Goal: Register for event/course

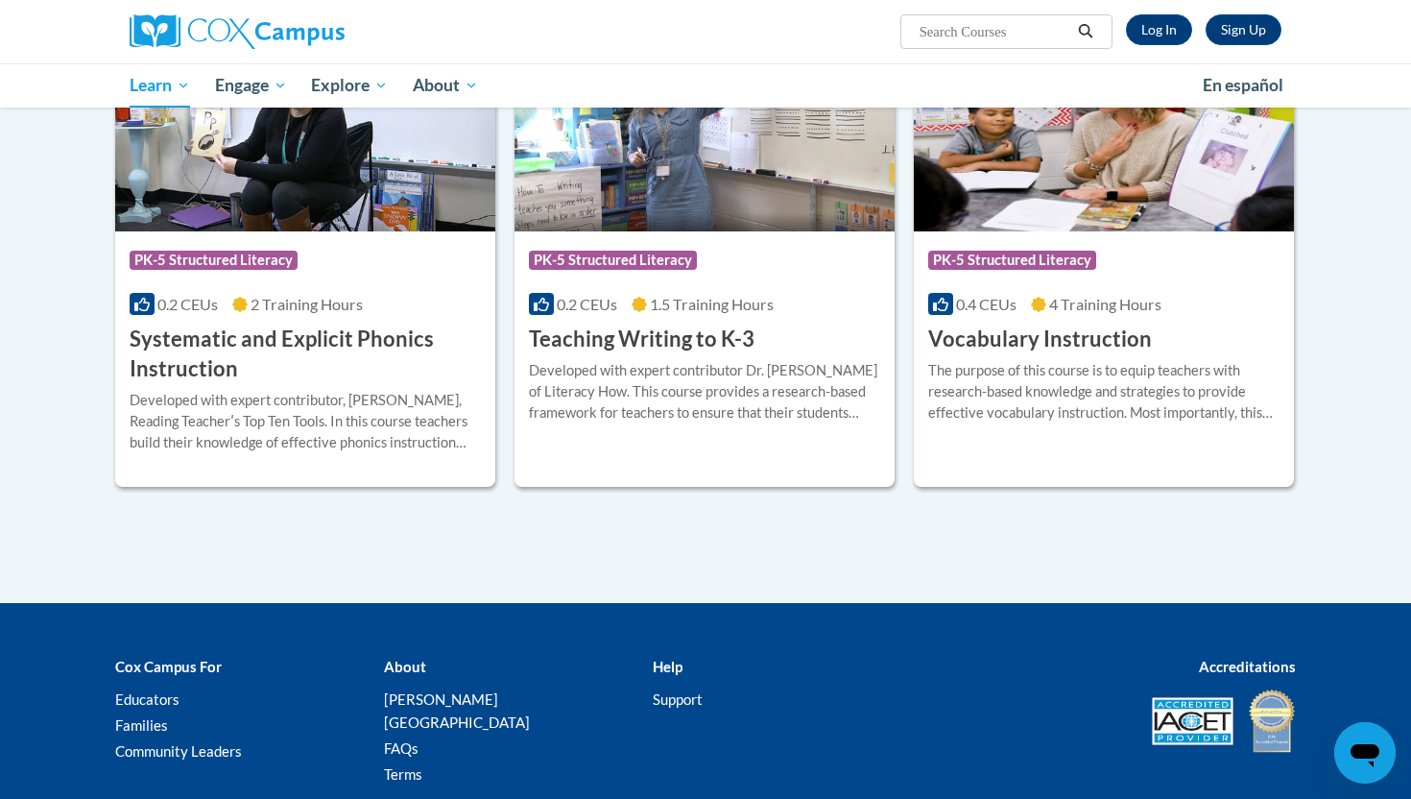
scroll to position [2264, 0]
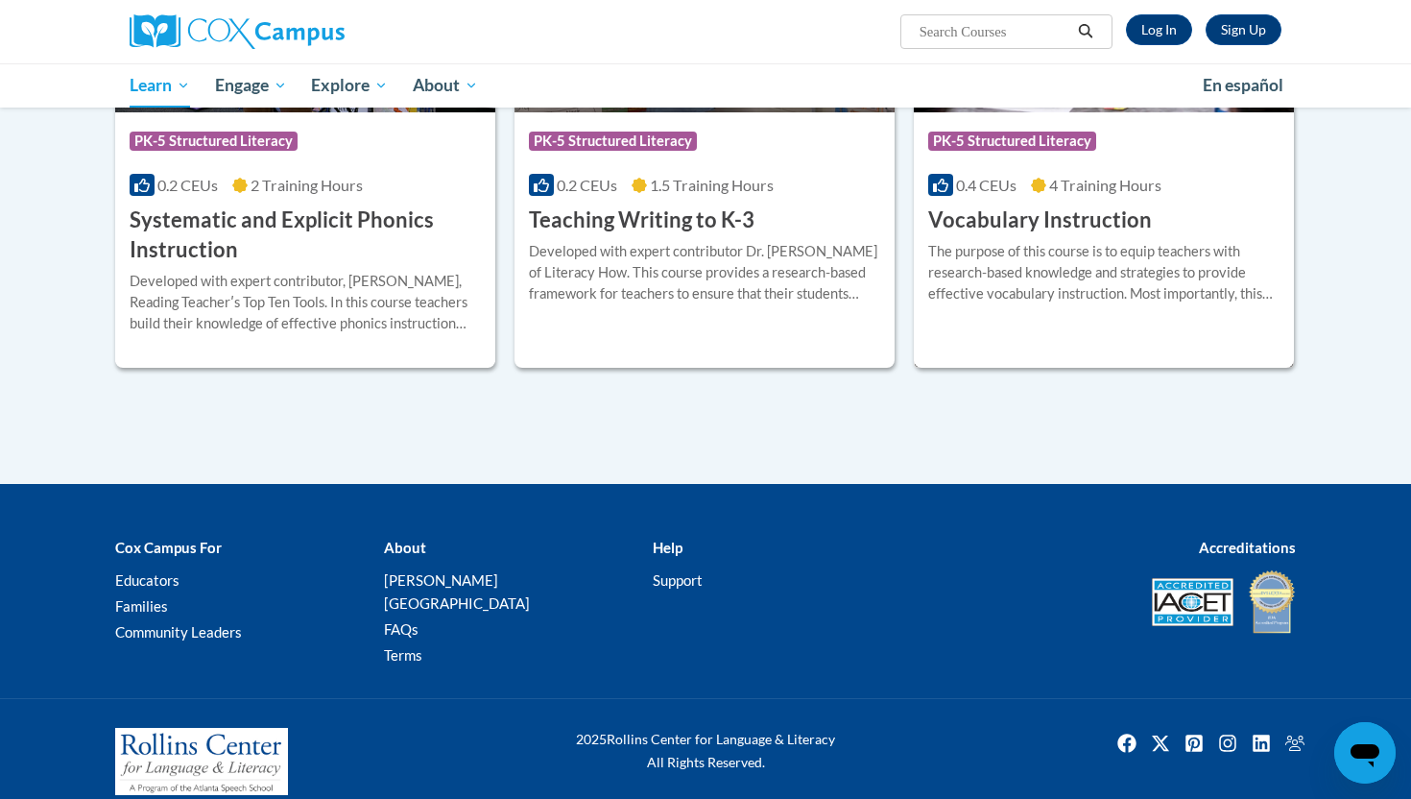
click at [1122, 218] on h3 "Vocabulary Instruction" at bounding box center [1040, 220] width 224 height 30
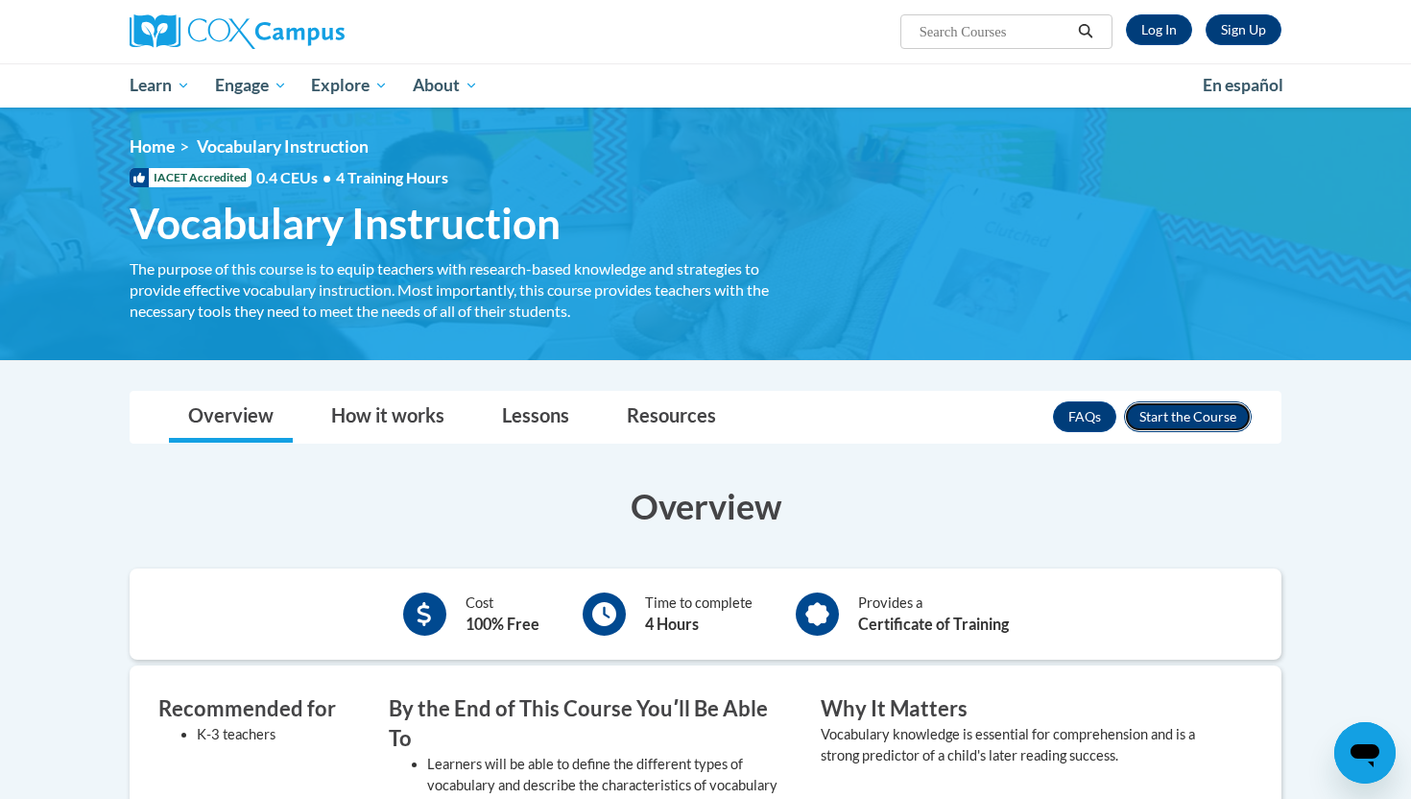
click at [1167, 423] on button "Enroll" at bounding box center [1188, 416] width 128 height 31
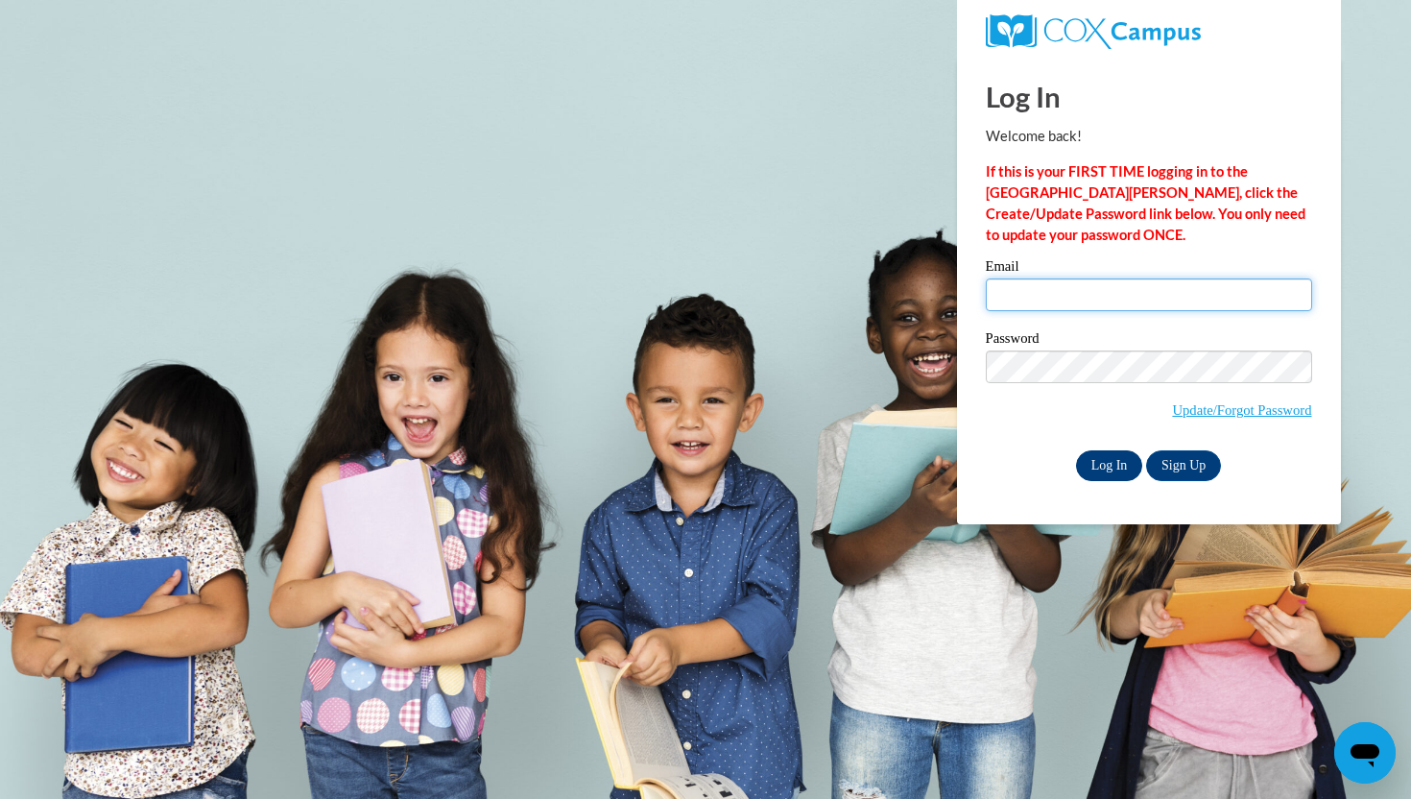
type input "egarvey@waukesha.k12.wi.us"
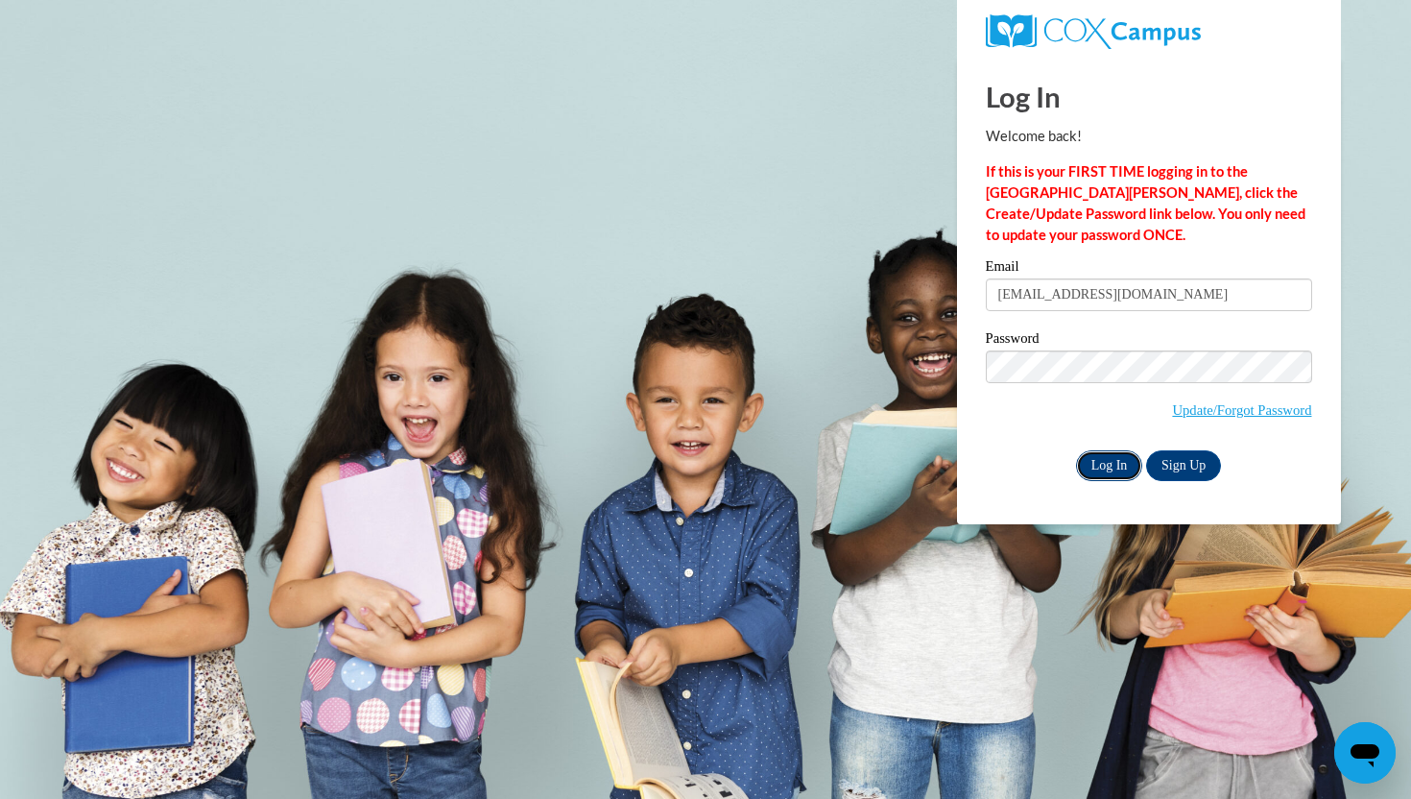
click at [1100, 464] on input "Log In" at bounding box center [1109, 465] width 67 height 31
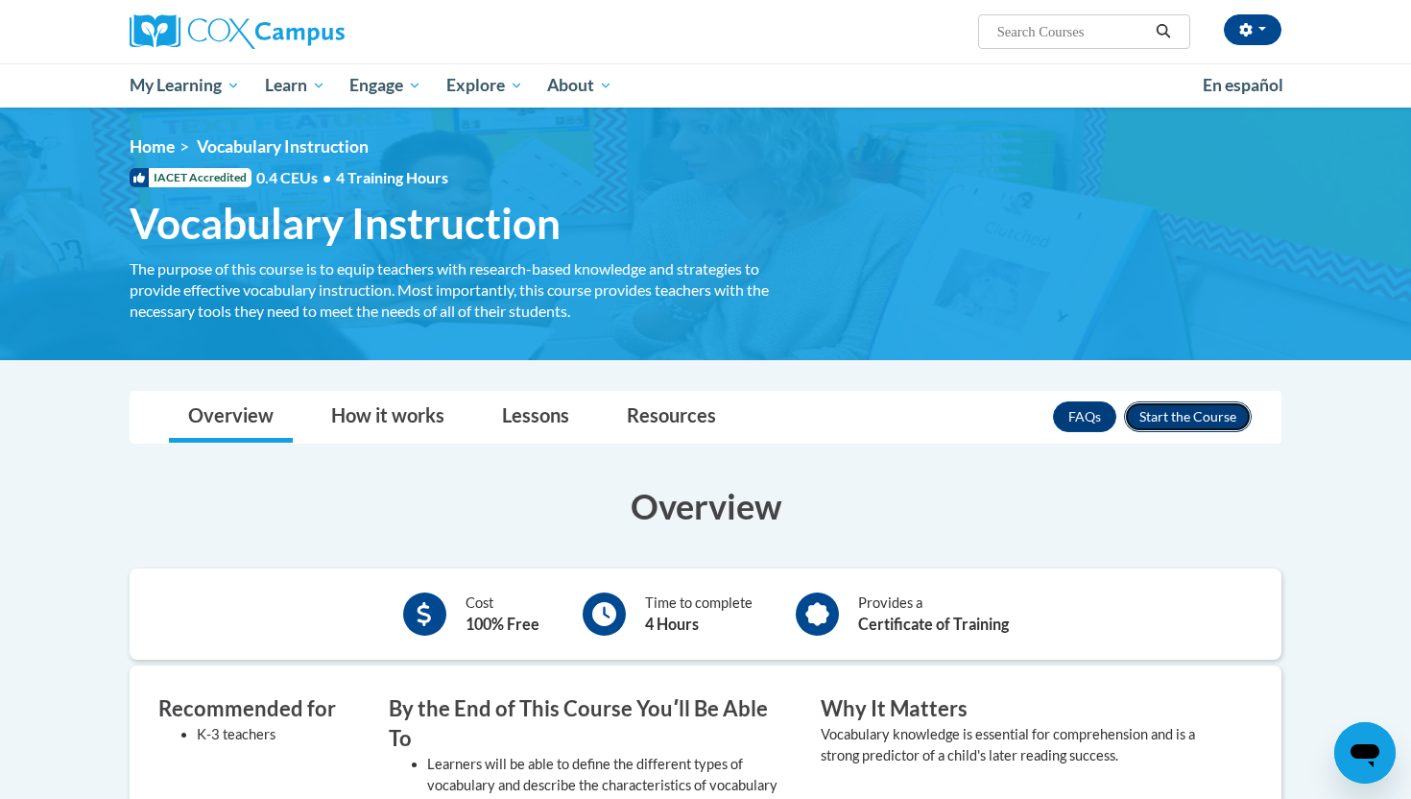
click at [1180, 418] on button "Enroll" at bounding box center [1188, 416] width 128 height 31
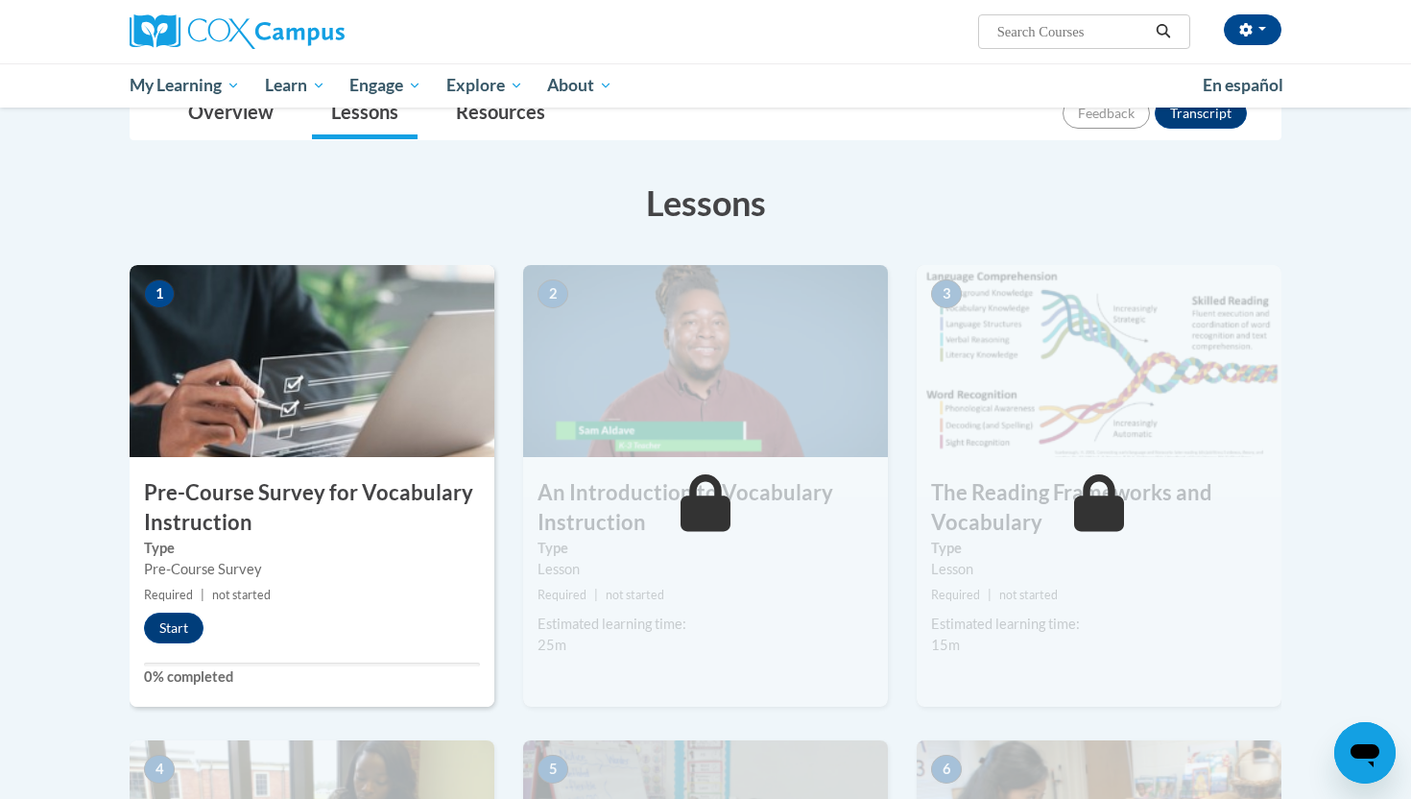
scroll to position [258, 0]
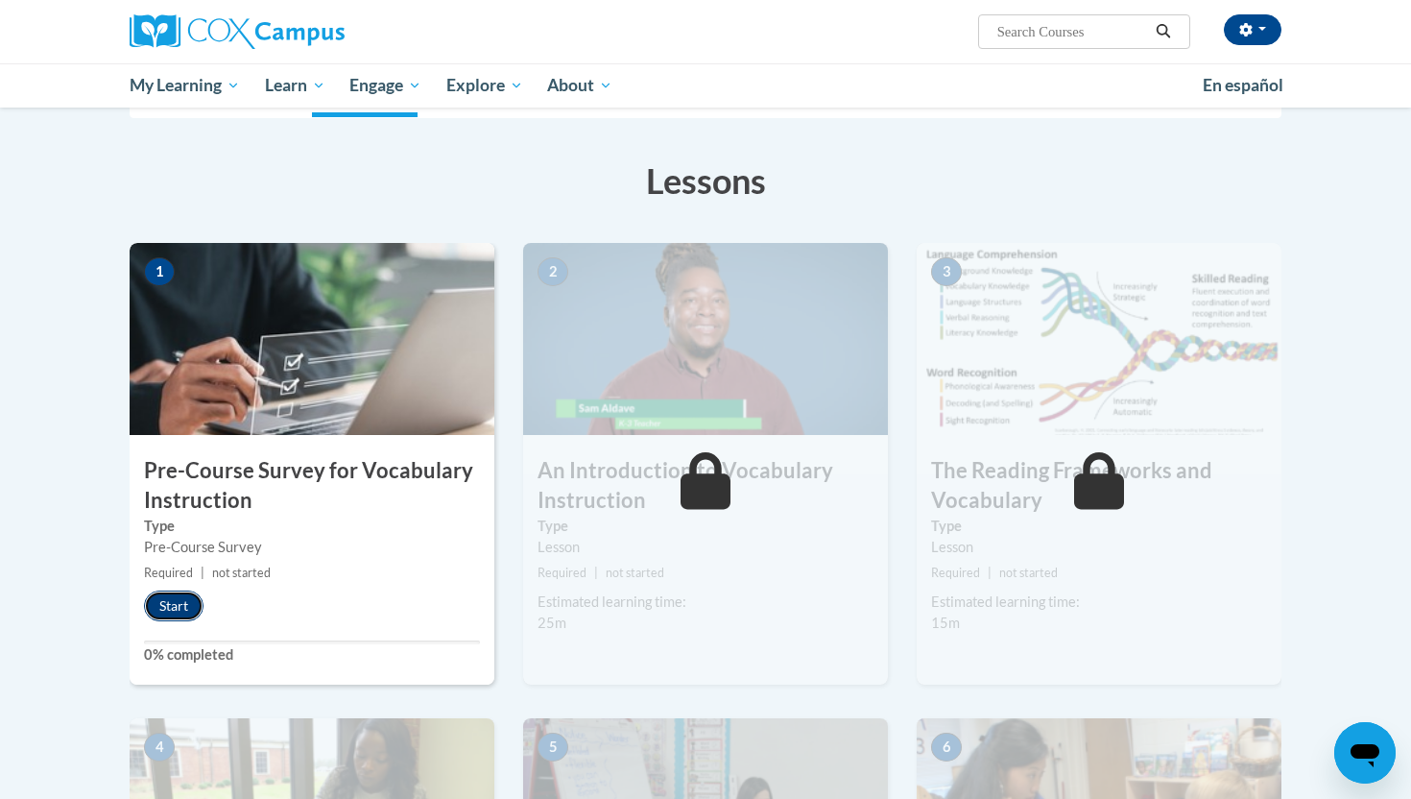
click at [175, 600] on button "Start" at bounding box center [174, 605] width 60 height 31
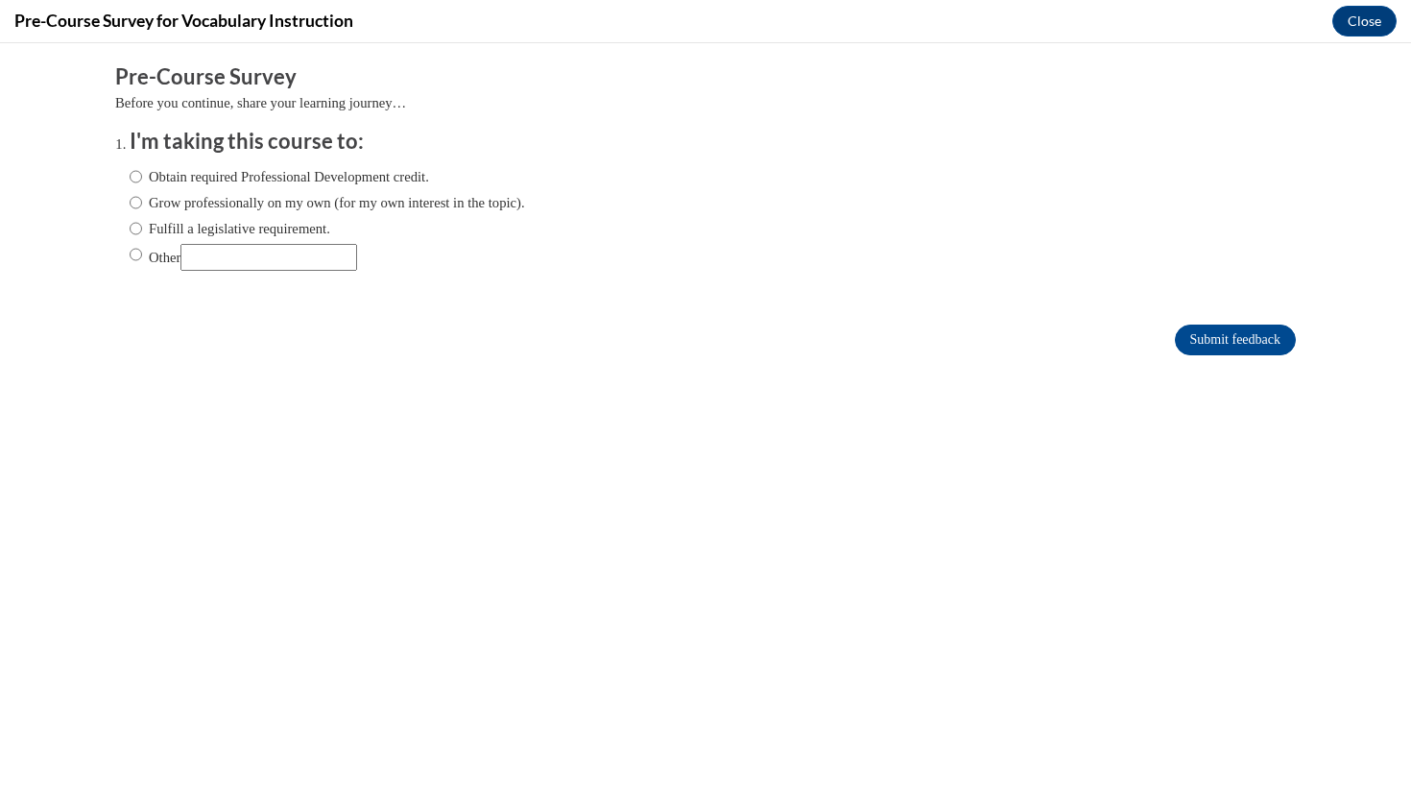
scroll to position [0, 0]
click at [182, 174] on label "Obtain required Professional Development credit." at bounding box center [279, 176] width 299 height 21
click at [142, 174] on input "Obtain required Professional Development credit." at bounding box center [136, 176] width 12 height 21
radio input "true"
click at [1237, 328] on input "Submit feedback" at bounding box center [1235, 339] width 121 height 31
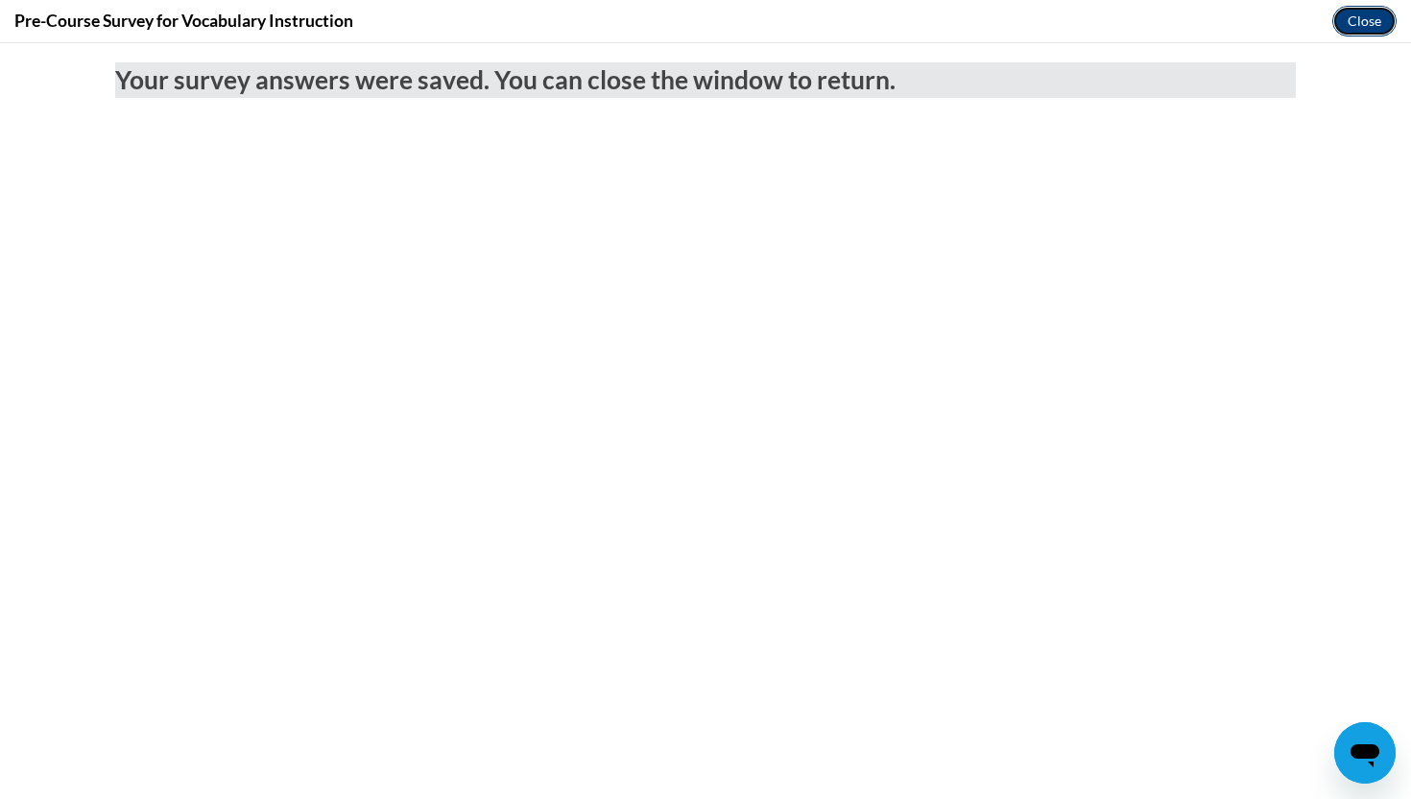
click at [1339, 19] on button "Close" at bounding box center [1364, 21] width 64 height 31
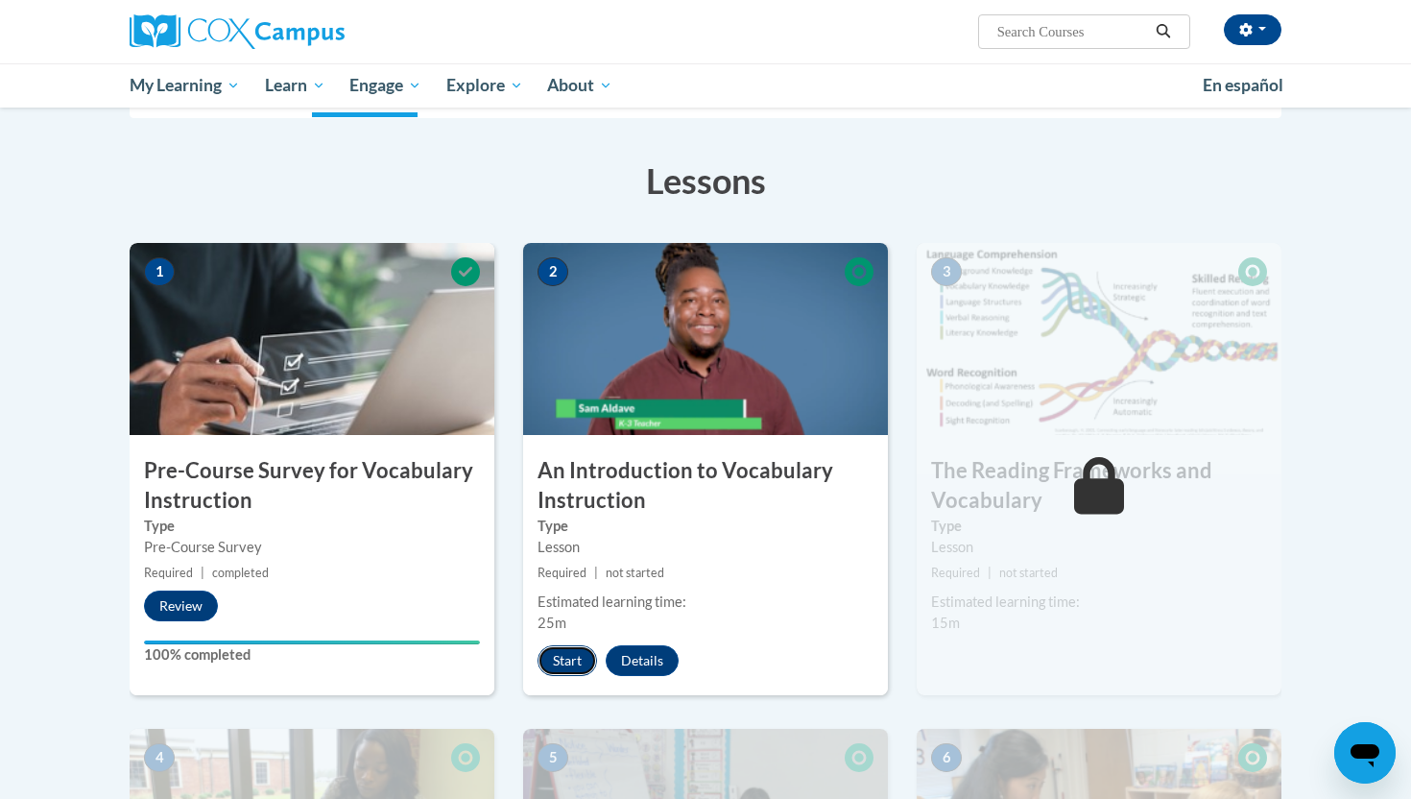
click at [573, 668] on button "Start" at bounding box center [568, 660] width 60 height 31
